Goal: Check status: Check status

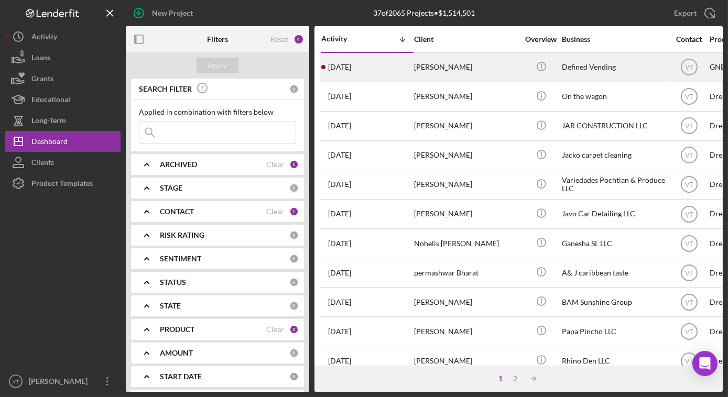
click at [460, 69] on div "[PERSON_NAME]" at bounding box center [466, 67] width 105 height 28
